Goal: Information Seeking & Learning: Learn about a topic

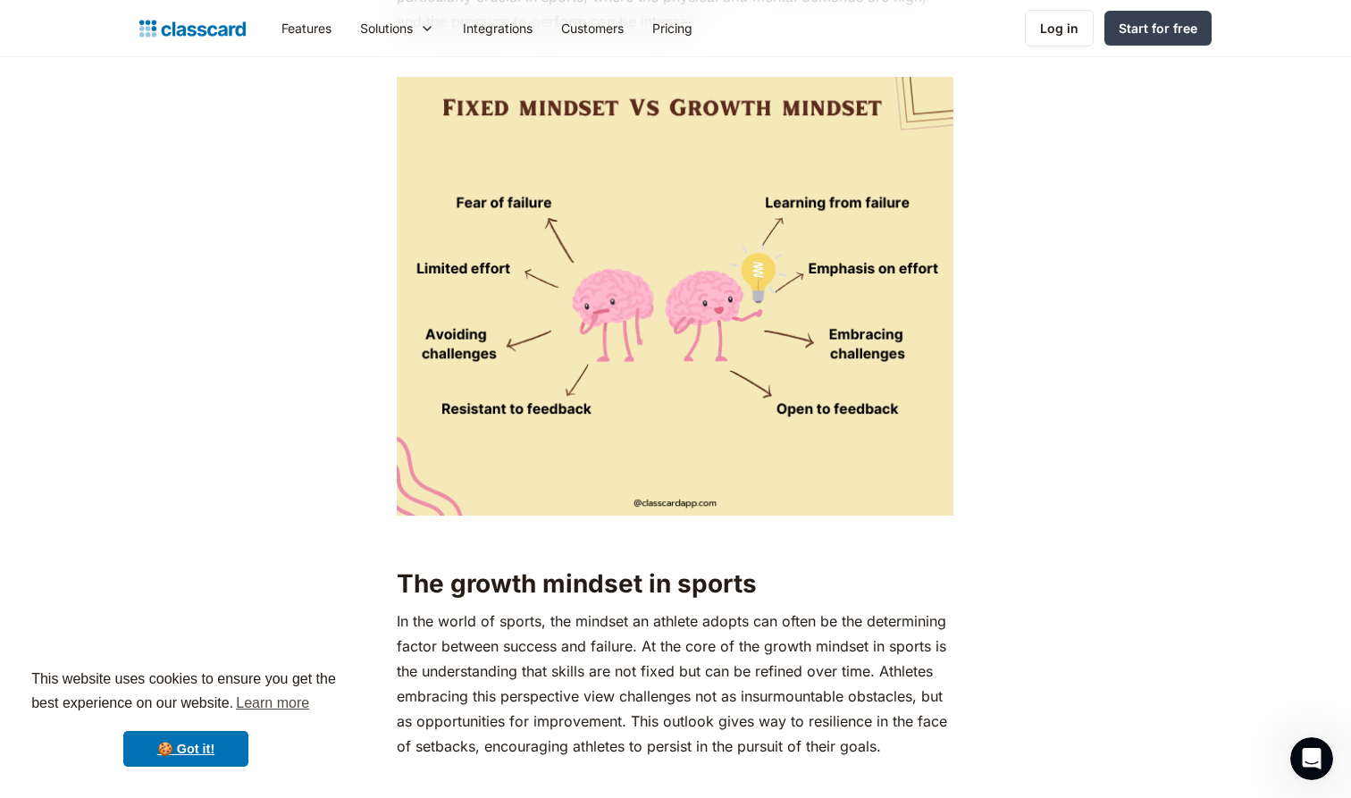
click at [648, 323] on img at bounding box center [675, 296] width 557 height 439
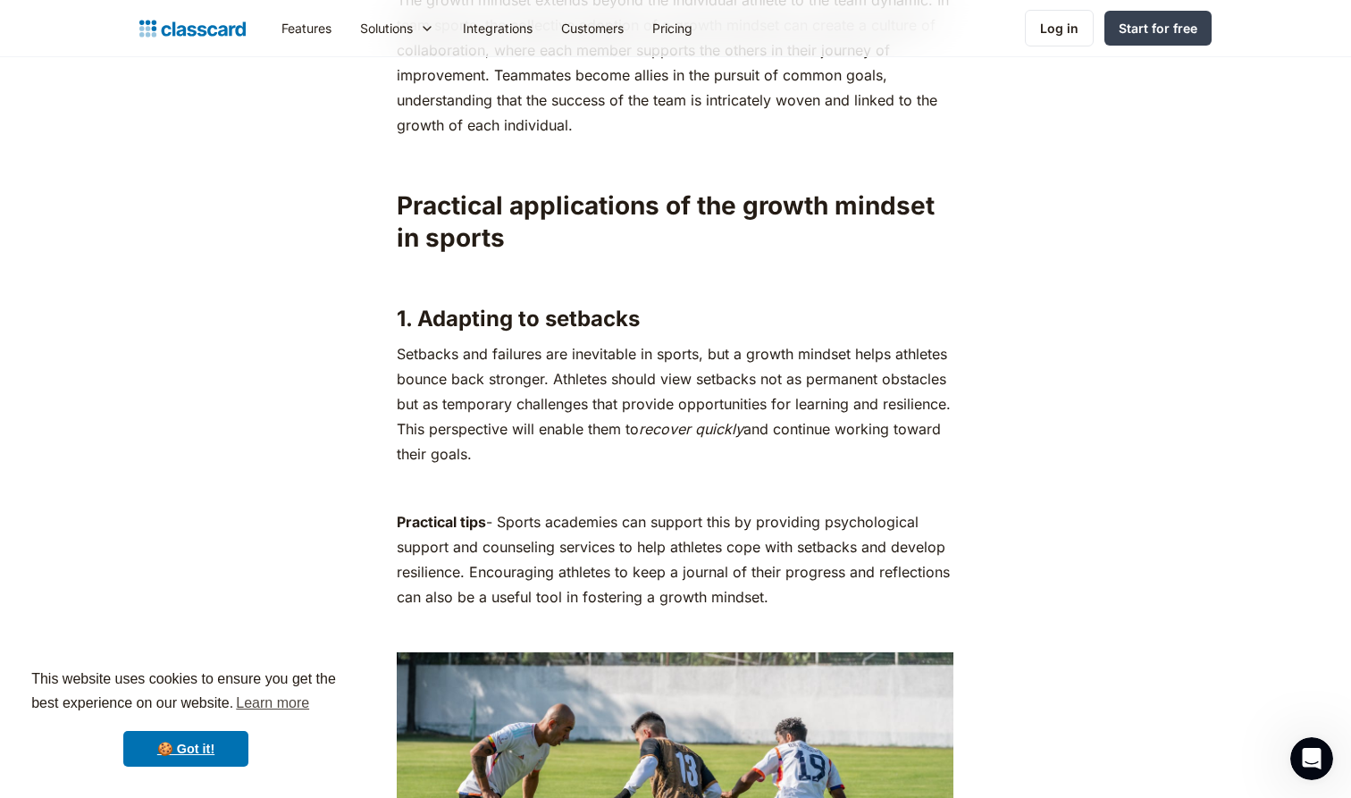
scroll to position [3808, 0]
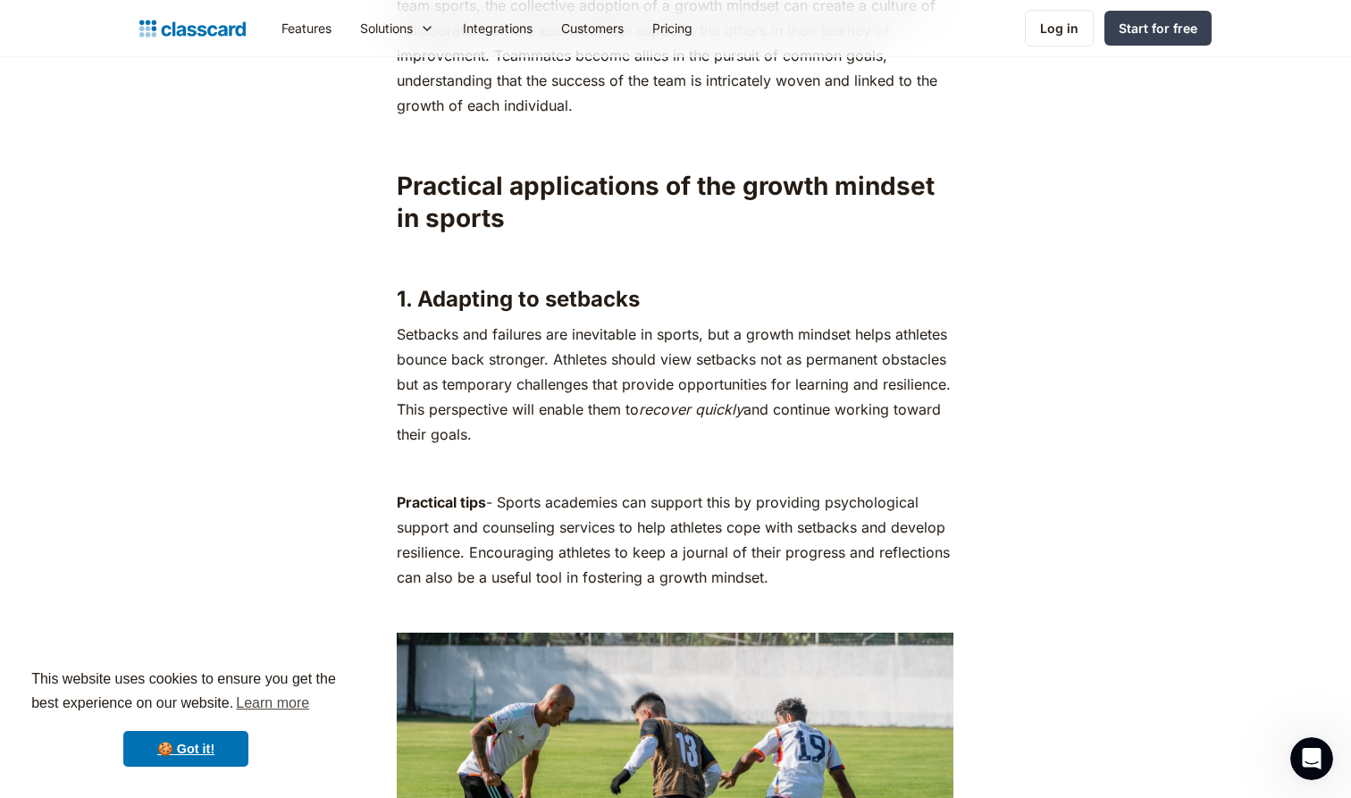
drag, startPoint x: 398, startPoint y: 178, endPoint x: 840, endPoint y: 568, distance: 589.9
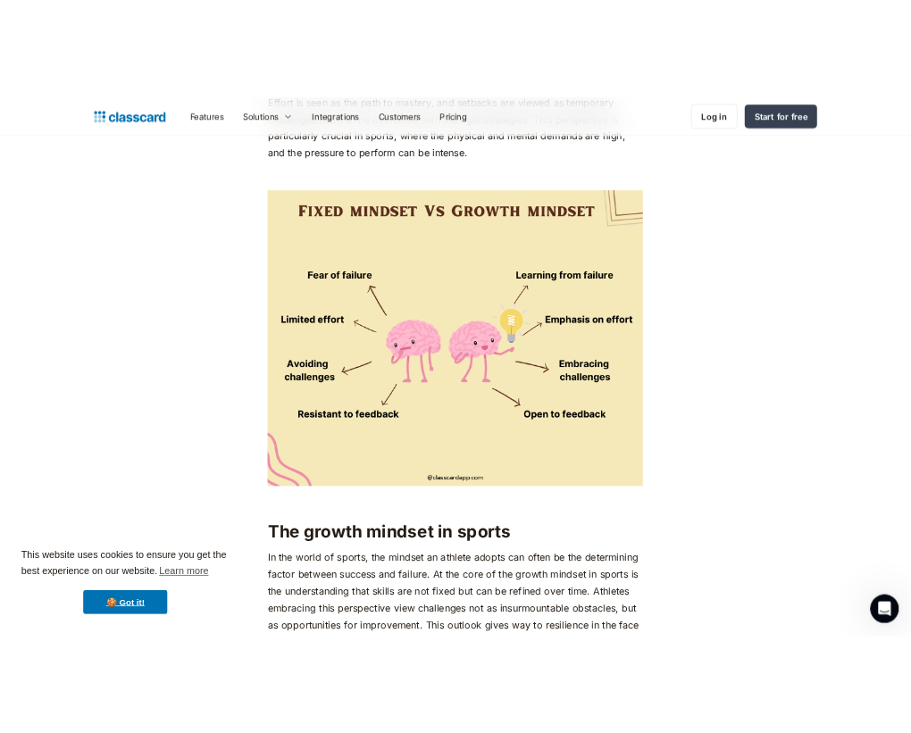
scroll to position [1985, 0]
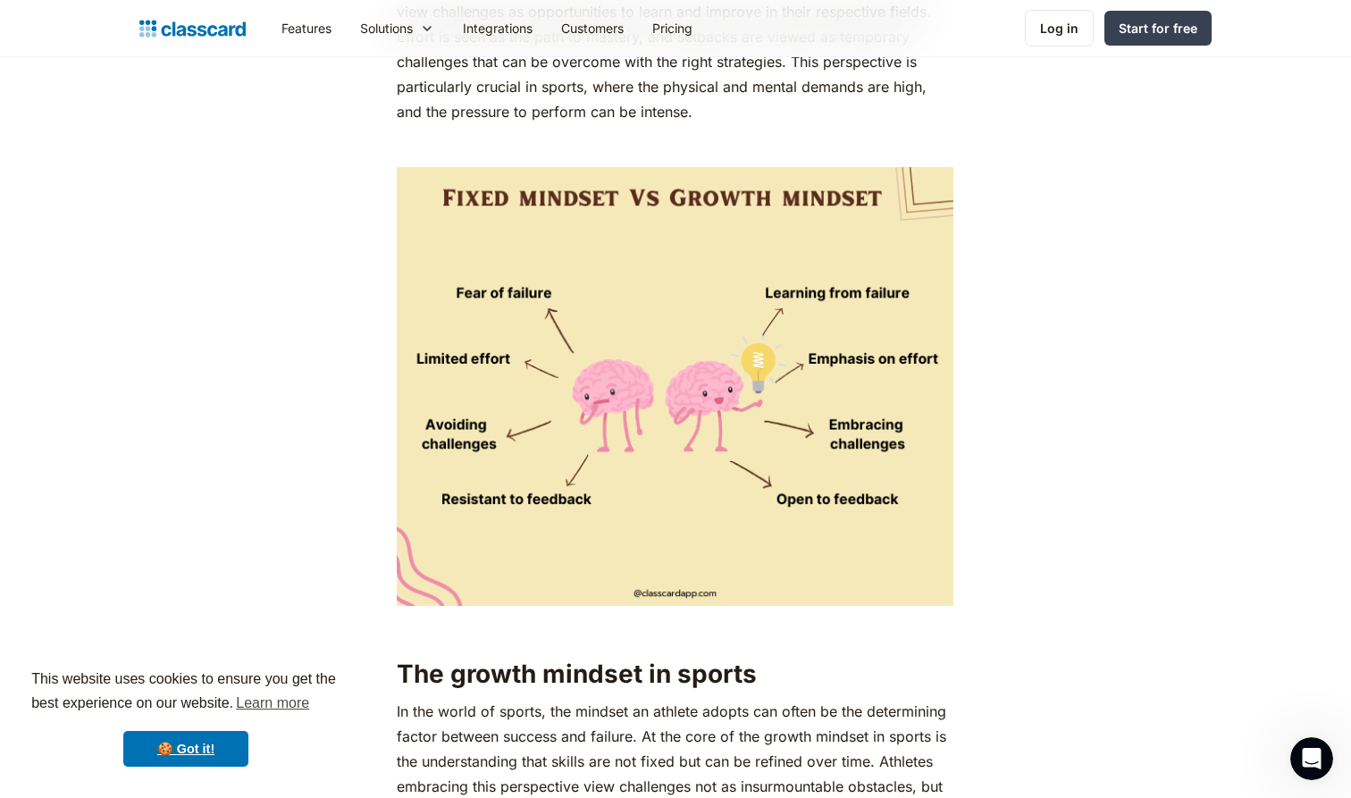
click at [634, 203] on img at bounding box center [675, 386] width 557 height 439
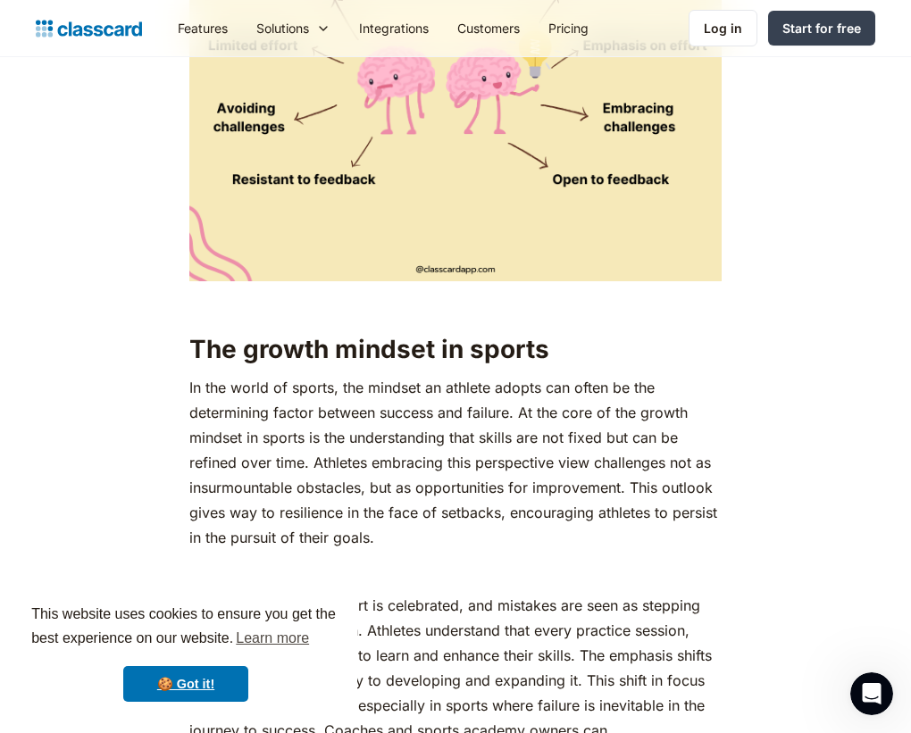
scroll to position [2484, 0]
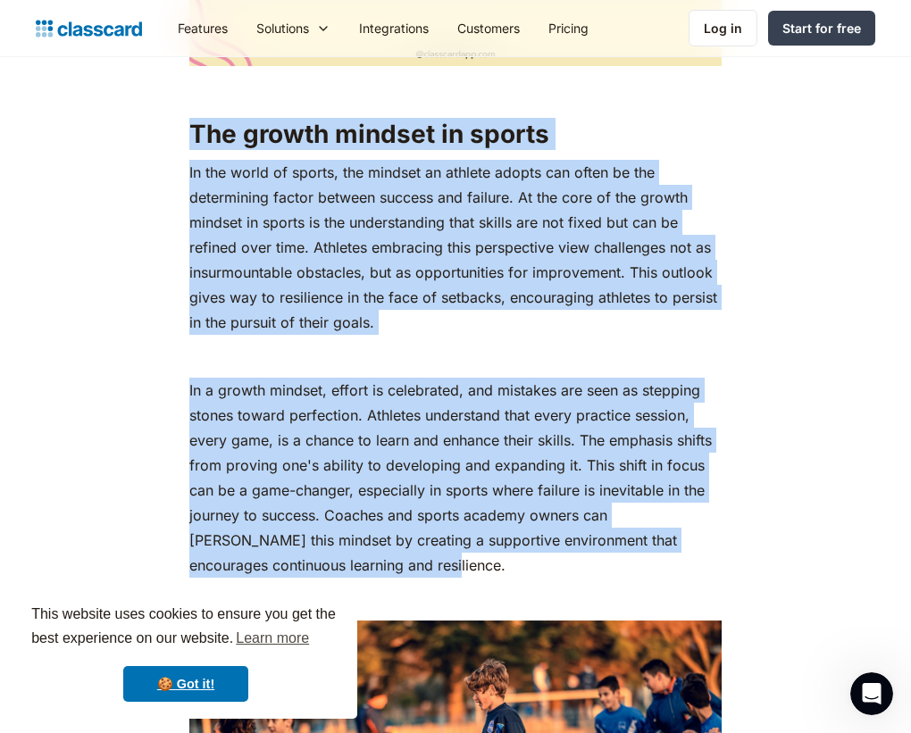
drag, startPoint x: 194, startPoint y: 129, endPoint x: 613, endPoint y: 564, distance: 604.0
copy div "Lor ipsumd sitamet co adipis El sed doeiu te incidi, utl etdolor ma aliquae adm…"
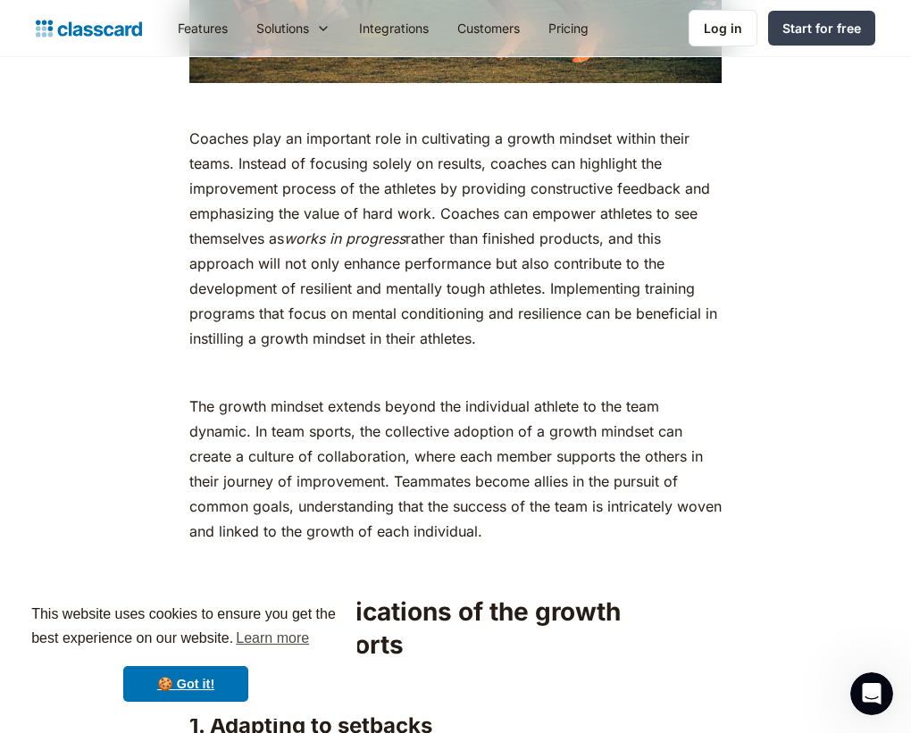
scroll to position [3378, 0]
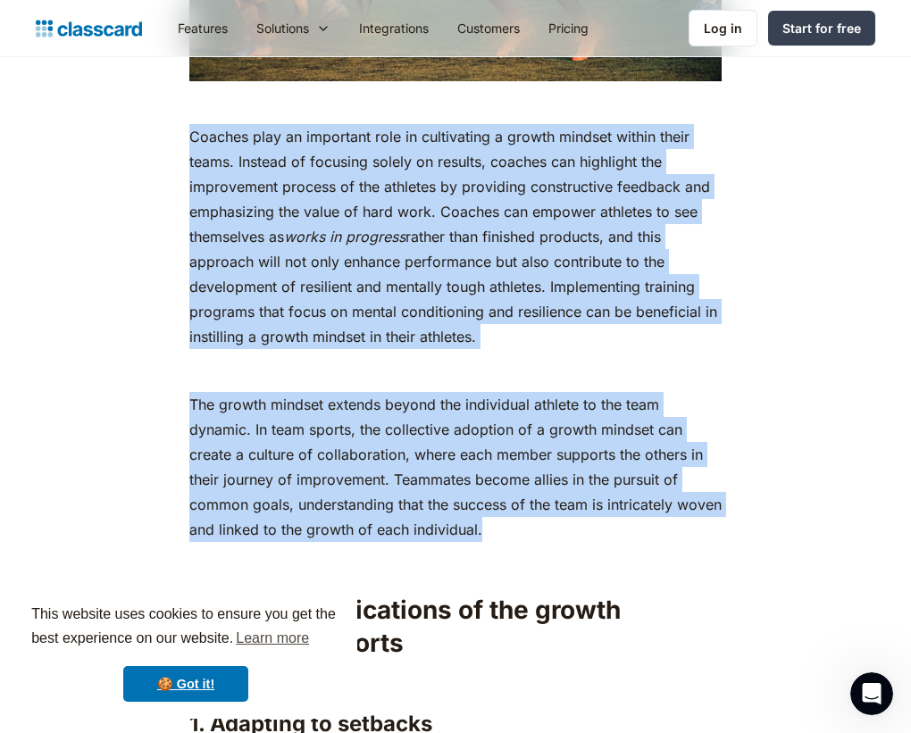
drag, startPoint x: 183, startPoint y: 134, endPoint x: 622, endPoint y: 531, distance: 591.4
copy div "Loremip dolo si ametconse adip el seddoeiusmo t incidi utlabor etdolo magna ali…"
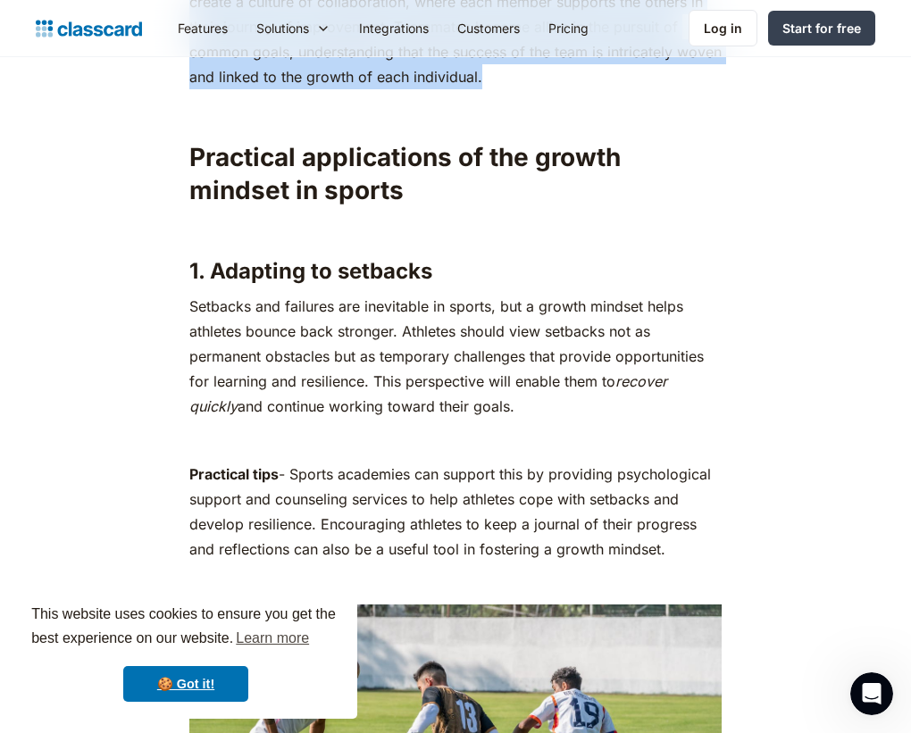
scroll to position [3860, 0]
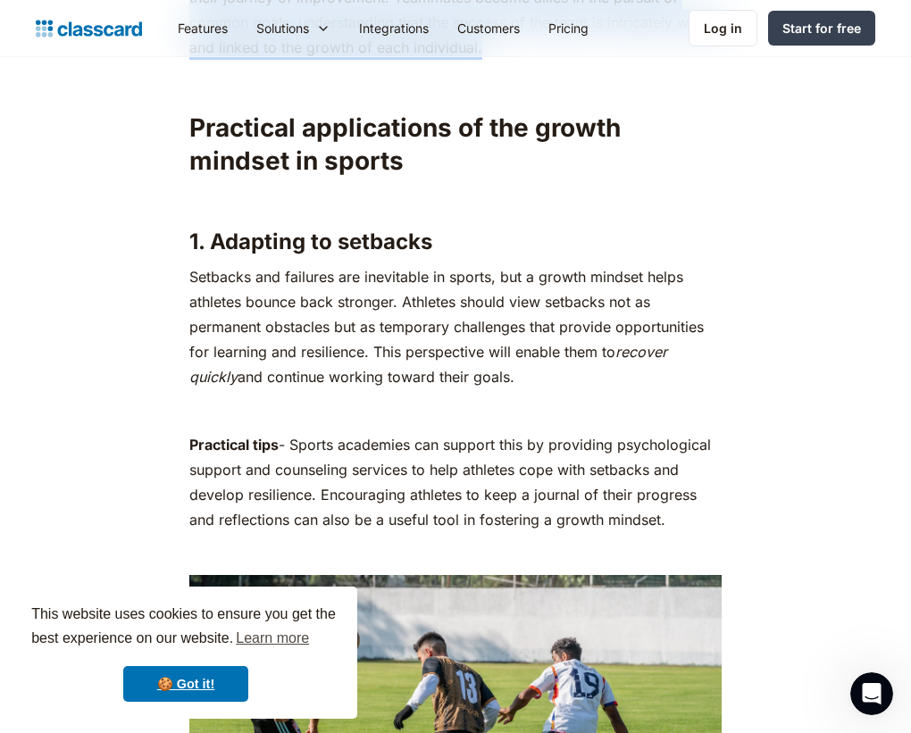
drag, startPoint x: 184, startPoint y: 121, endPoint x: 710, endPoint y: 507, distance: 652.5
copy div "Practical applications of the growth mindset in sports ‍ 1. Adapting to setback…"
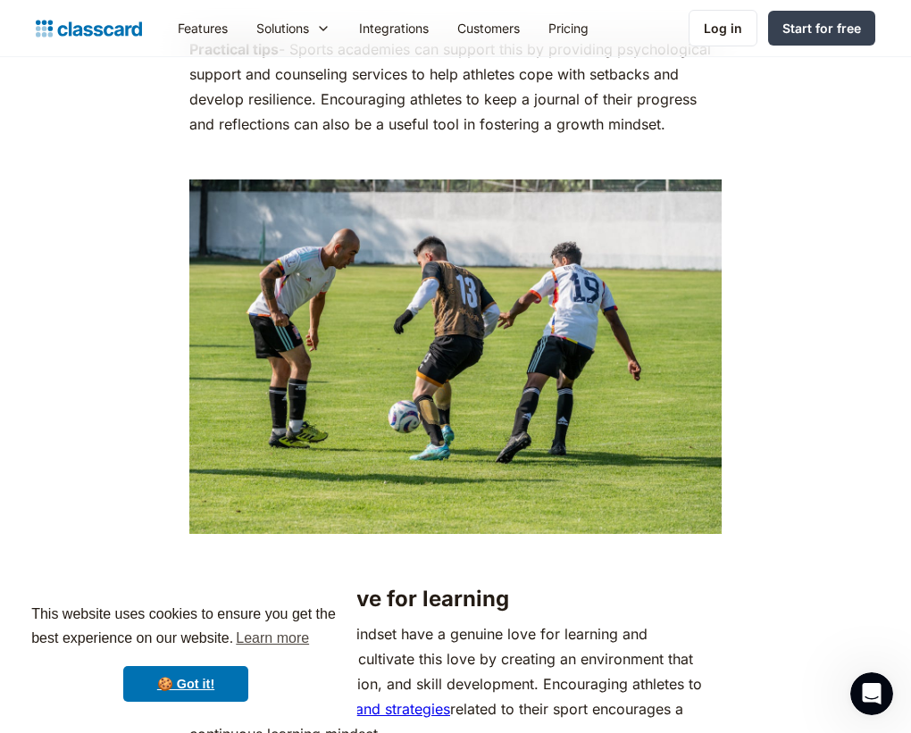
scroll to position [4618, 0]
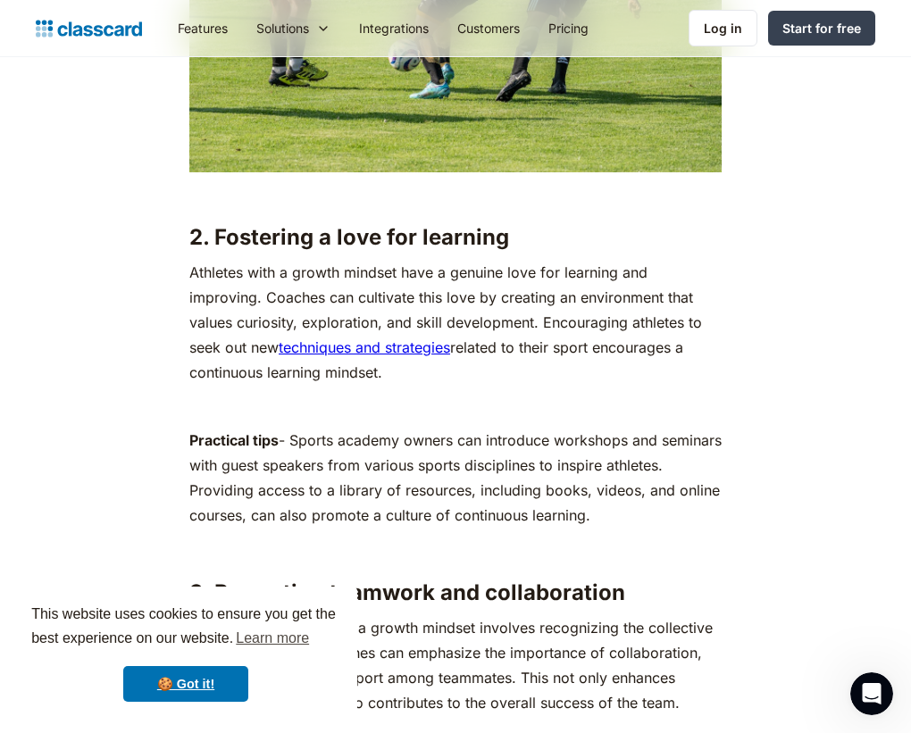
drag, startPoint x: 193, startPoint y: 230, endPoint x: 690, endPoint y: 508, distance: 569.6
copy div "2. Fostering a love for learning Athletes with a growth mindset have a genuine …"
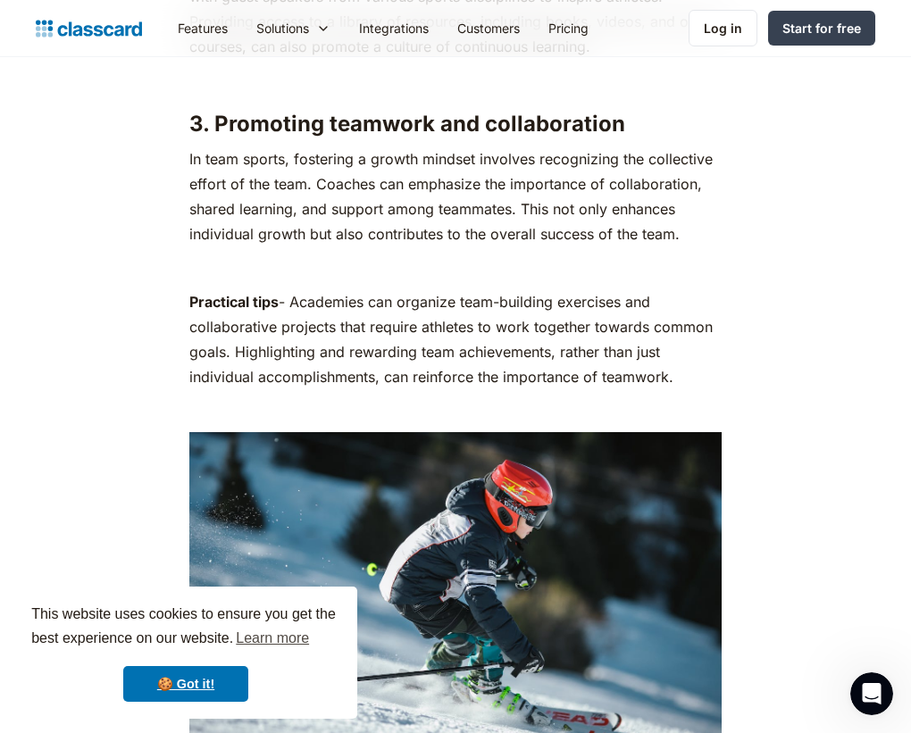
scroll to position [5111, 0]
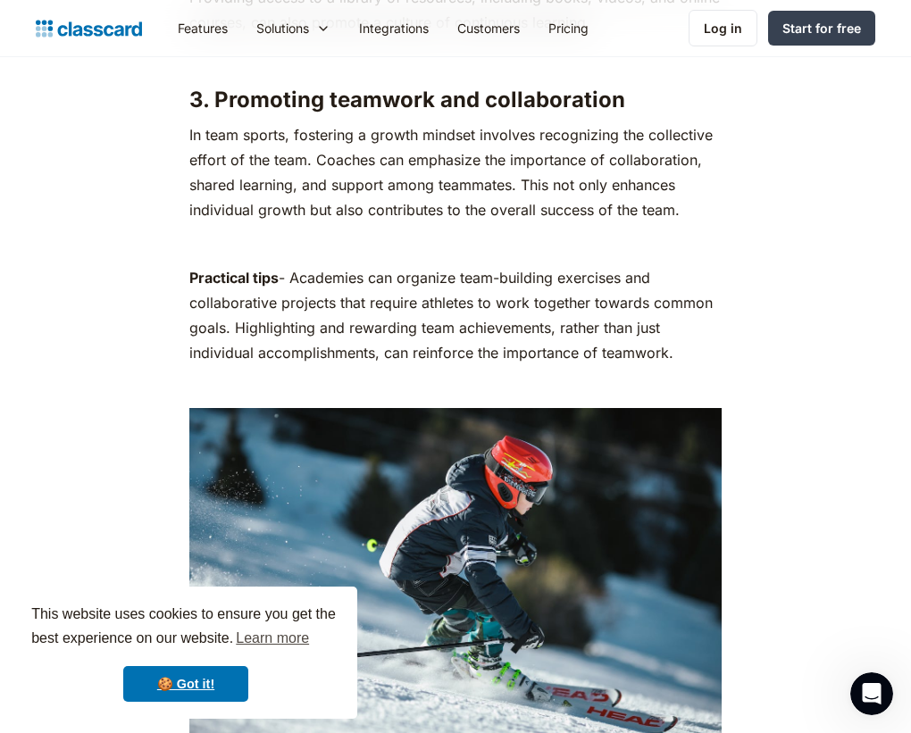
drag, startPoint x: 190, startPoint y: 96, endPoint x: 685, endPoint y: 349, distance: 555.7
copy div "3. Promoting teamwork and collaboration In team sports, fostering a growth mind…"
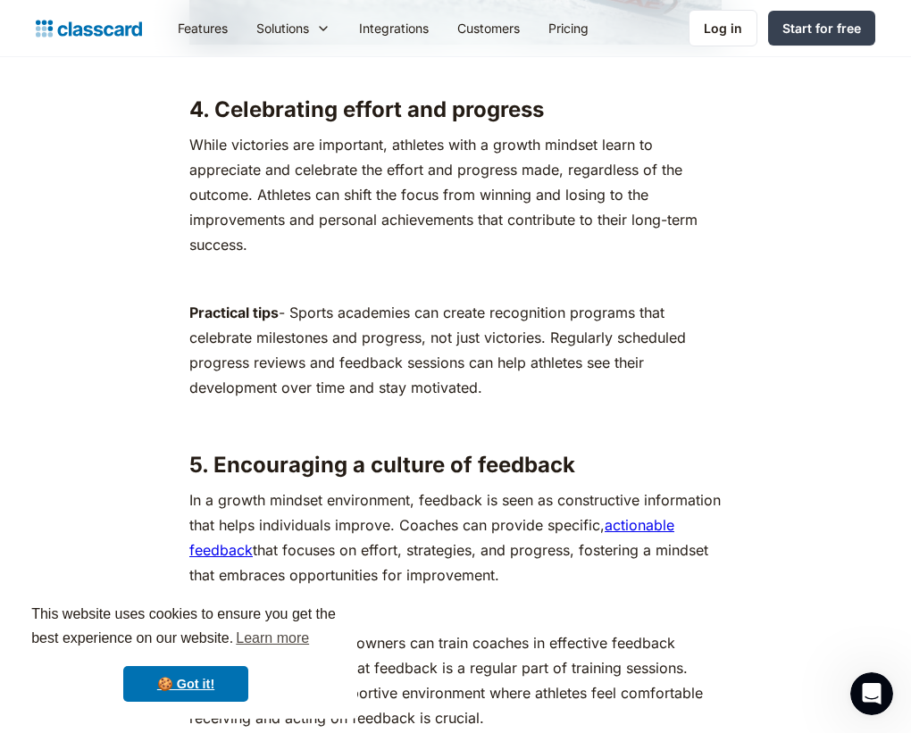
scroll to position [5825, 0]
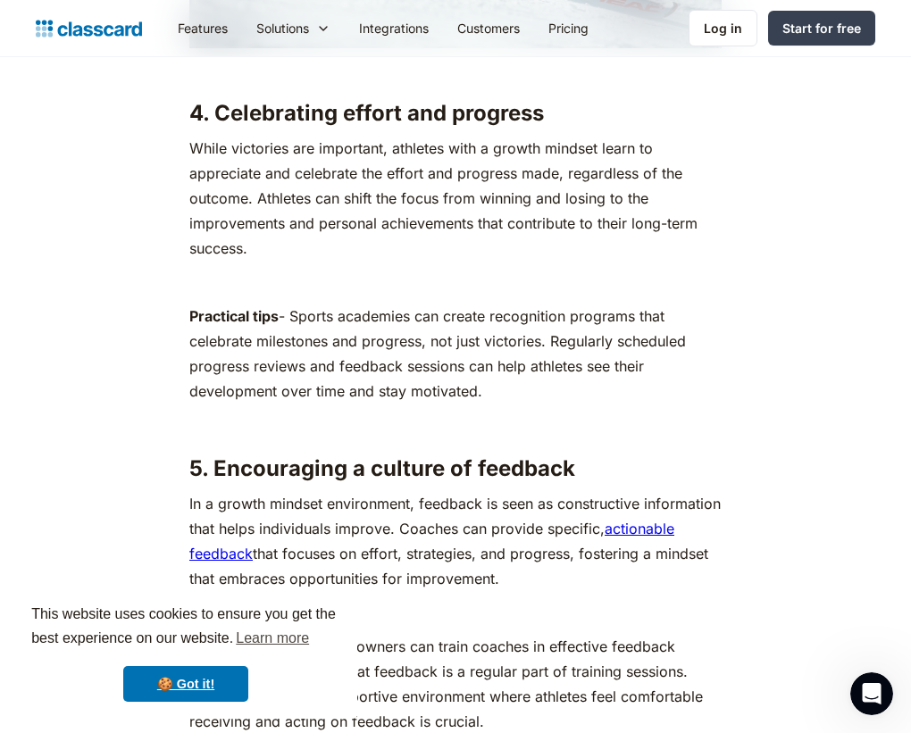
drag, startPoint x: 182, startPoint y: 106, endPoint x: 580, endPoint y: 381, distance: 483.0
copy div "4. Celebrating effort and progress While victories are important, athletes with…"
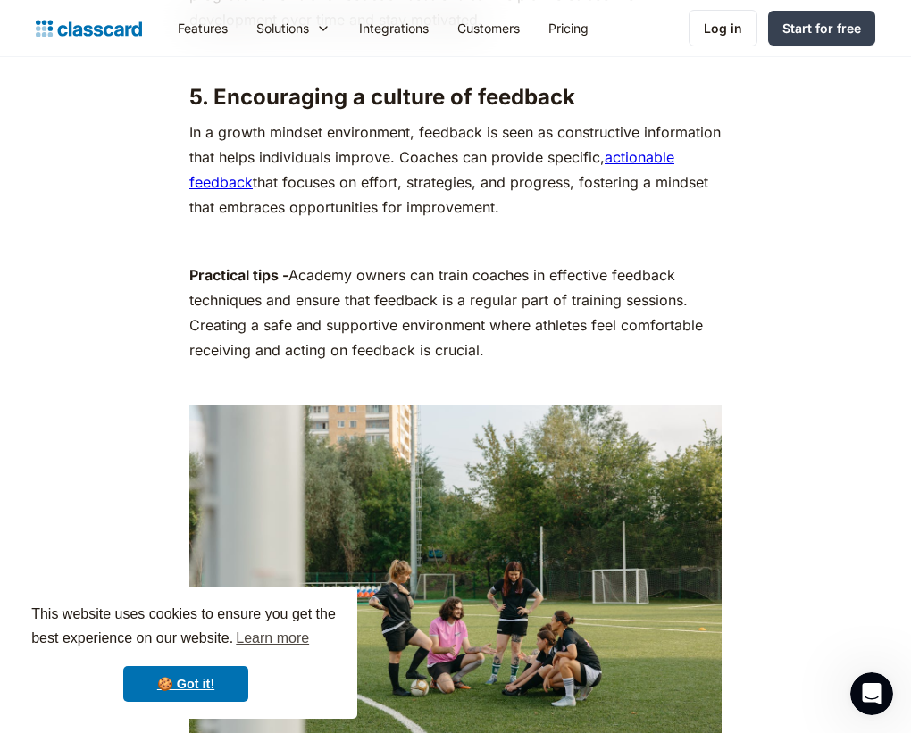
scroll to position [6178, 0]
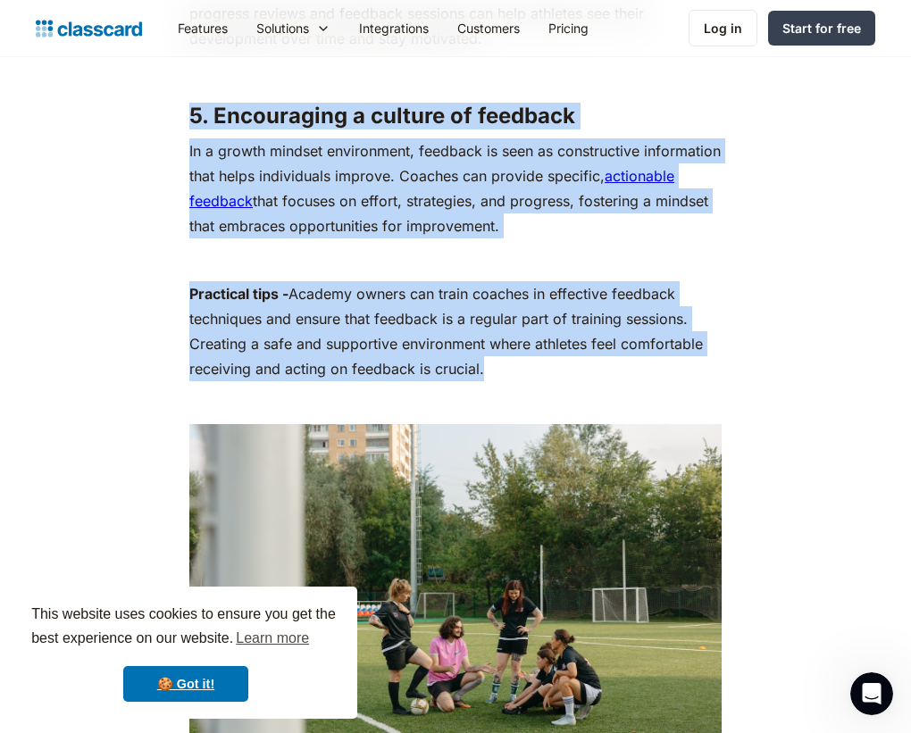
drag, startPoint x: 187, startPoint y: 105, endPoint x: 509, endPoint y: 373, distance: 419.9
copy div "5. Encouraging a culture of feedback In a growth mindset environment, feedback …"
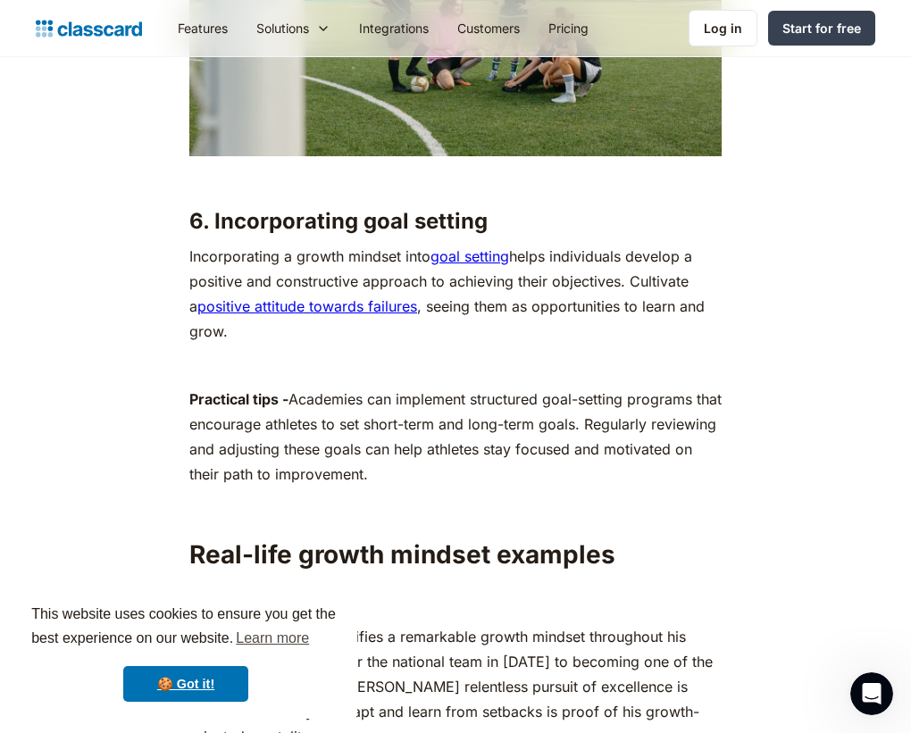
scroll to position [6805, 0]
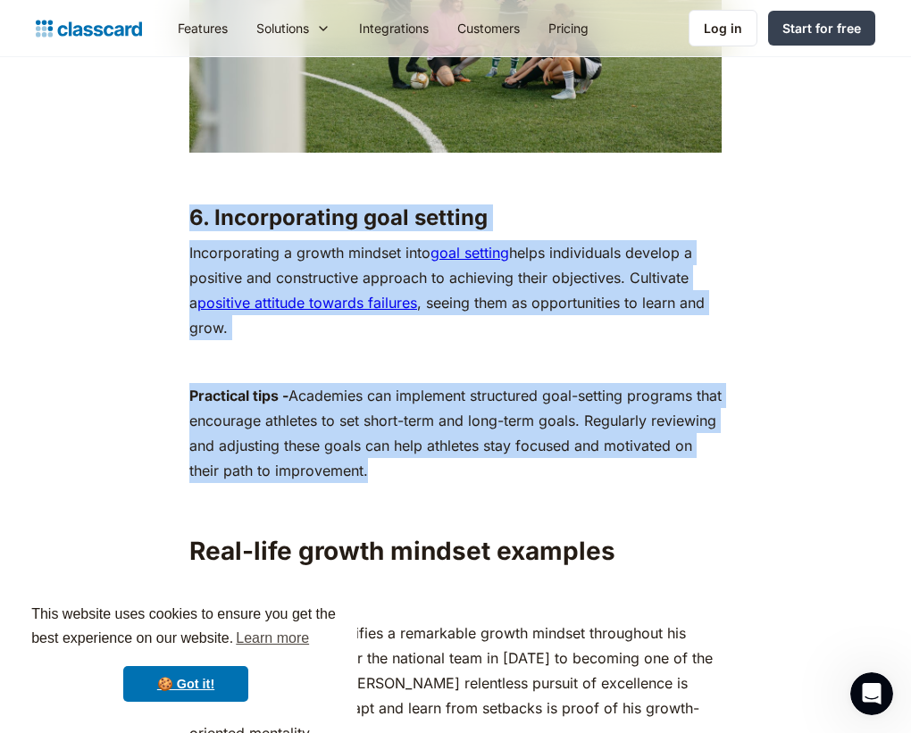
drag, startPoint x: 193, startPoint y: 209, endPoint x: 547, endPoint y: 469, distance: 439.0
copy div "6. Incorporating goal setting Incorporating a growth mindset into goal setting …"
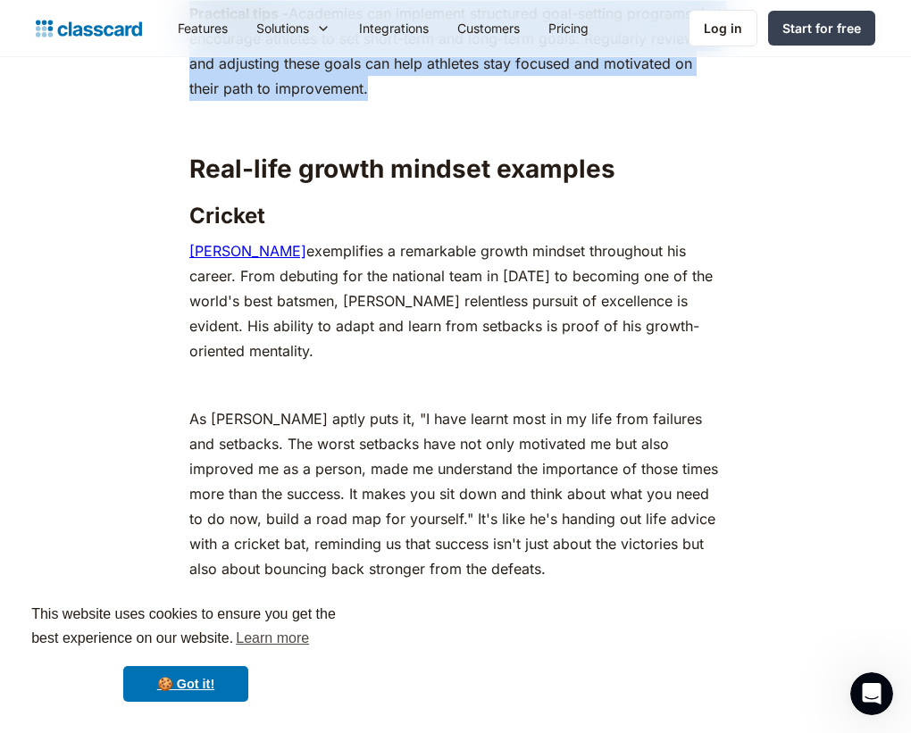
scroll to position [7020, 0]
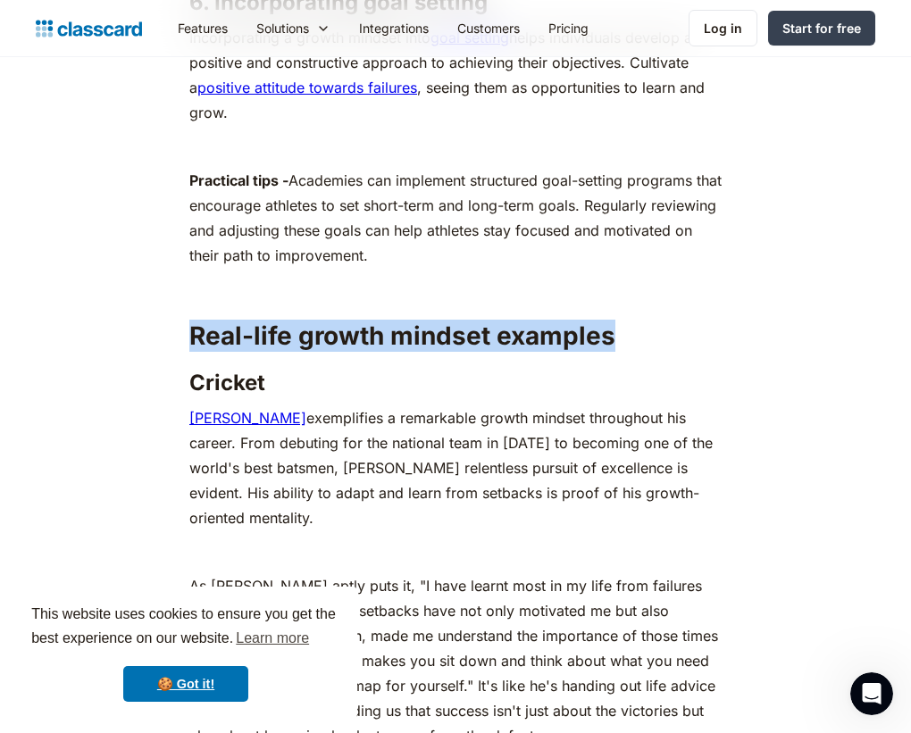
drag, startPoint x: 194, startPoint y: 330, endPoint x: 622, endPoint y: 337, distance: 428.0
click at [622, 337] on h2 "Real-life growth mindset examples" at bounding box center [455, 336] width 532 height 32
copy h2 "Real-life growth mindset examples"
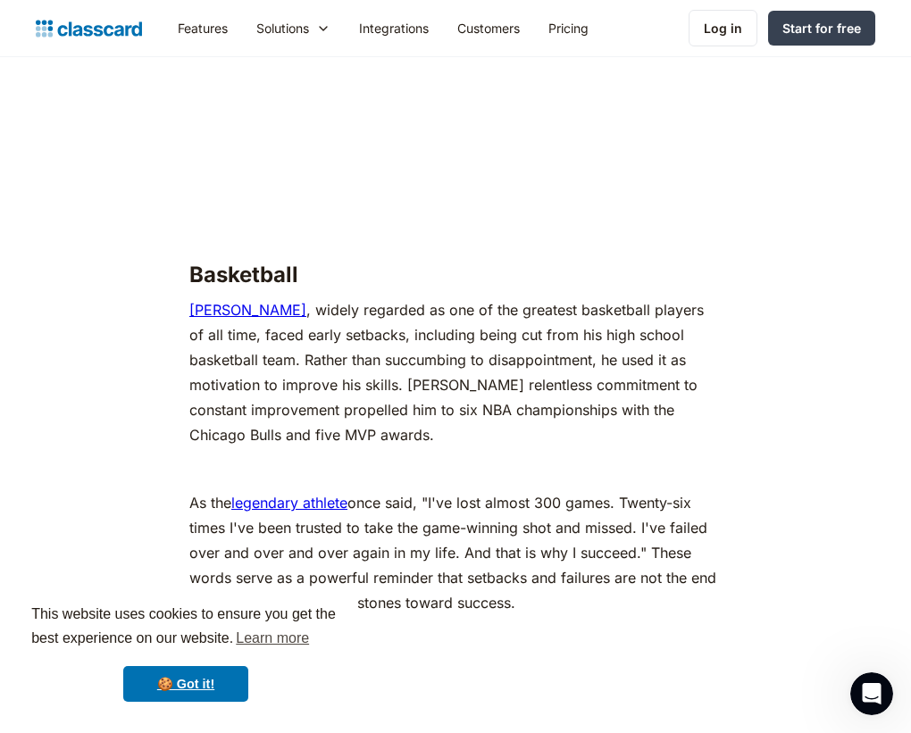
scroll to position [9287, 0]
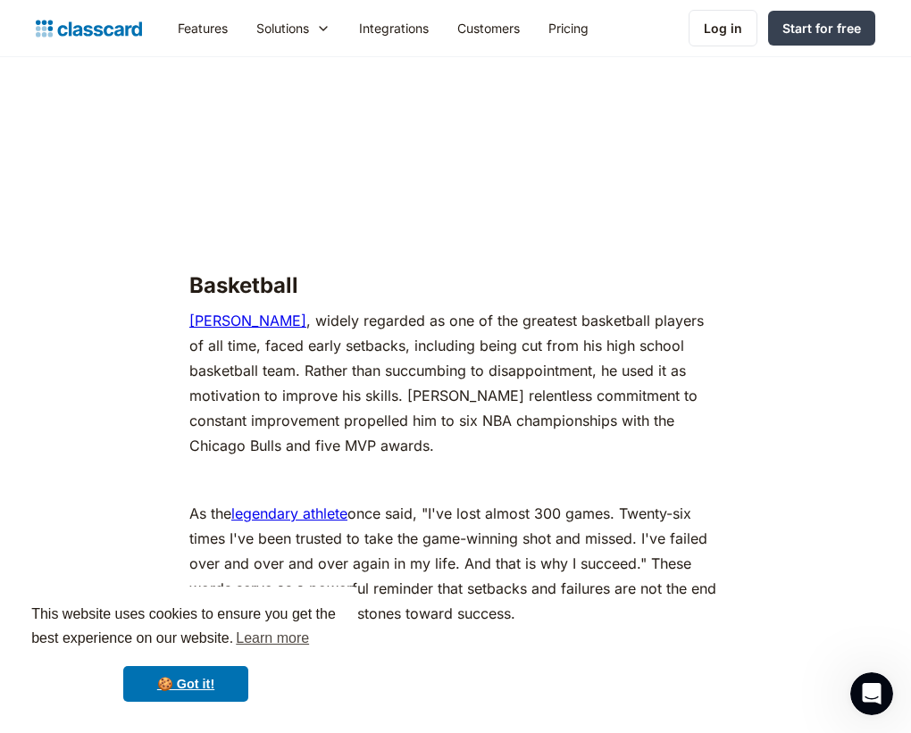
drag, startPoint x: 190, startPoint y: 228, endPoint x: 551, endPoint y: 556, distance: 487.6
copy div "Basketball ‍ [PERSON_NAME] , widely regarded as one of the greatest basketball …"
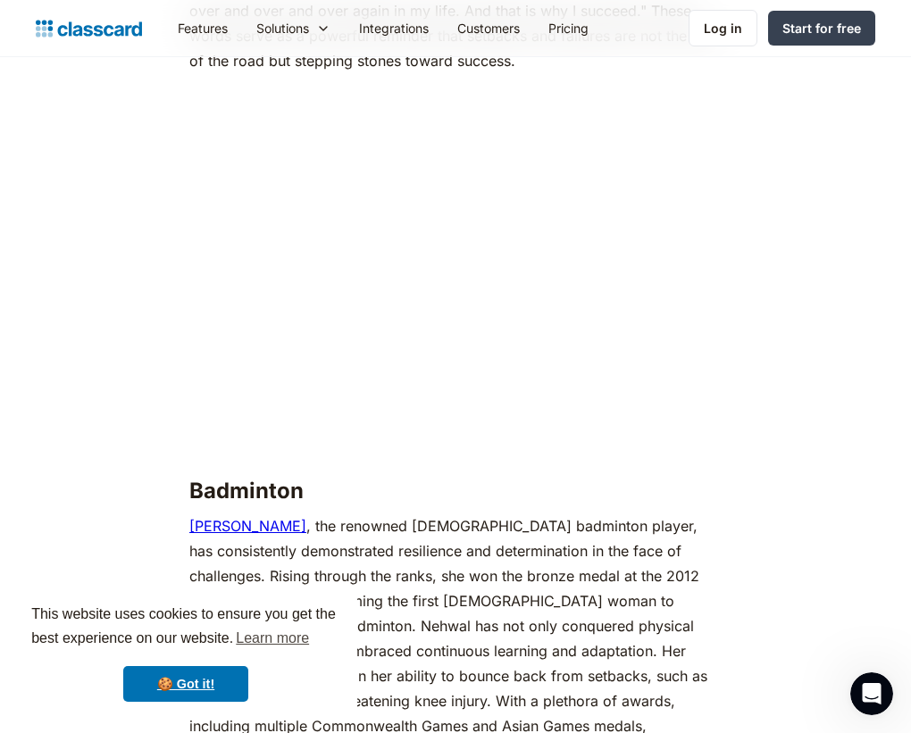
scroll to position [9778, 0]
